Goal: Information Seeking & Learning: Learn about a topic

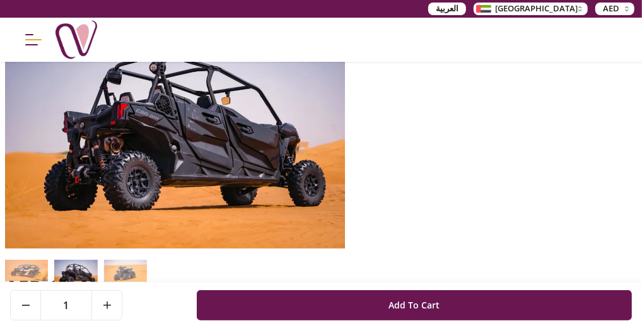
scroll to position [126, 0]
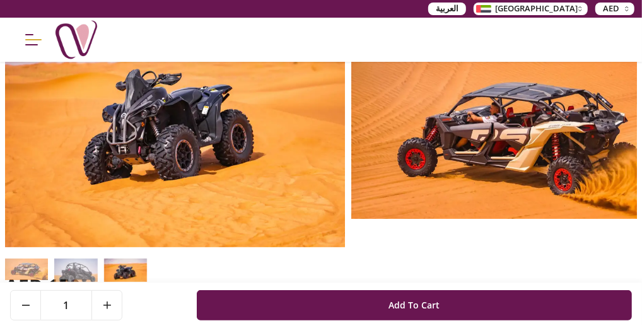
click at [141, 259] on img at bounding box center [125, 273] width 43 height 29
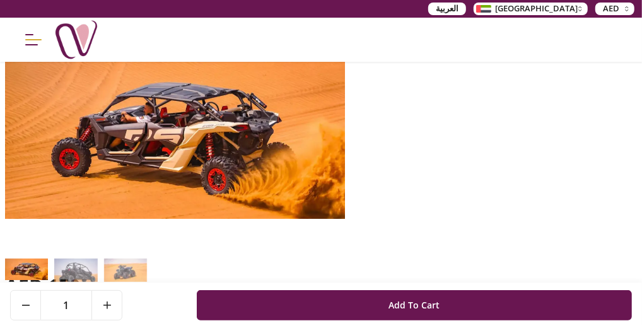
click at [26, 259] on img at bounding box center [26, 269] width 43 height 21
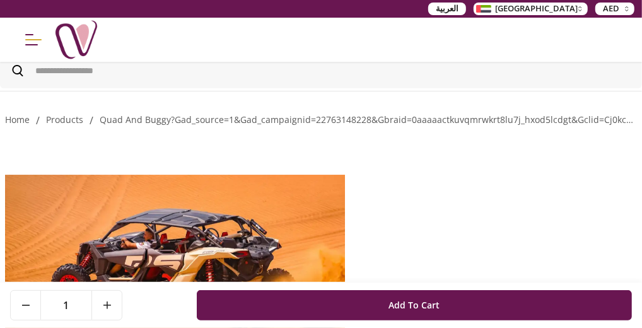
scroll to position [0, 0]
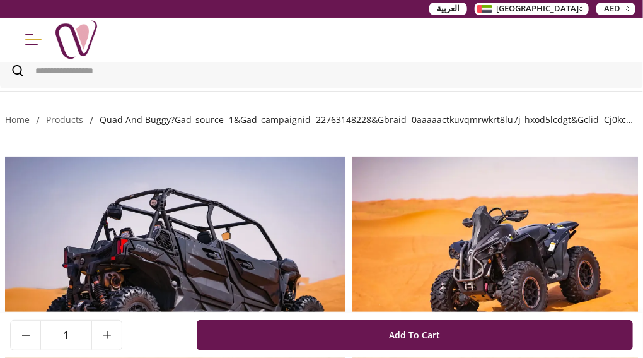
drag, startPoint x: 139, startPoint y: 83, endPoint x: 138, endPoint y: 93, distance: 10.1
click at [139, 114] on link "quad and buggy?gad_source=1&gad_campaignid=22763148228&gbraid=0aaaaactkuvqmrwkr…" at bounding box center [565, 120] width 931 height 12
click at [138, 114] on link "quad and buggy?gad_source=1&gad_campaignid=22763148228&gbraid=0aaaaactkuvqmrwkr…" at bounding box center [565, 120] width 931 height 12
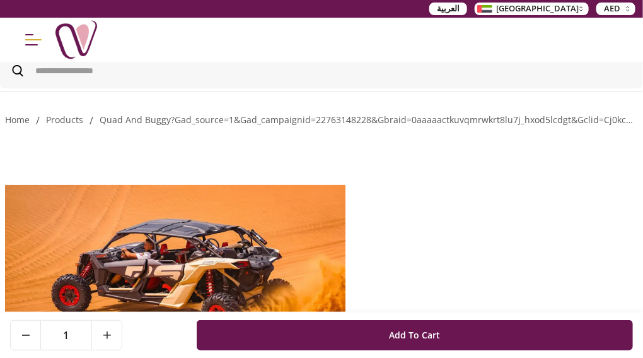
click at [187, 253] on img at bounding box center [175, 270] width 341 height 249
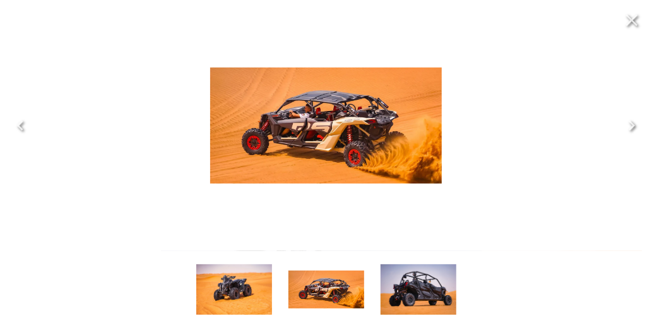
click at [320, 295] on img "button" at bounding box center [326, 290] width 76 height 38
